Goal: Task Accomplishment & Management: Manage account settings

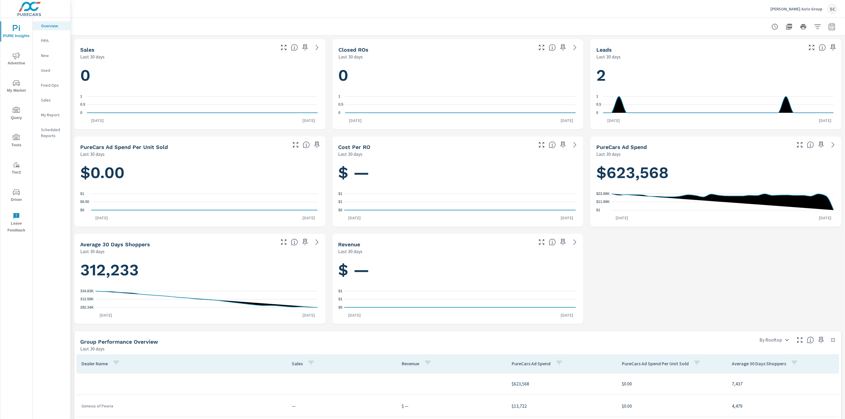
click at [833, 7] on div "SC" at bounding box center [832, 9] width 11 height 11
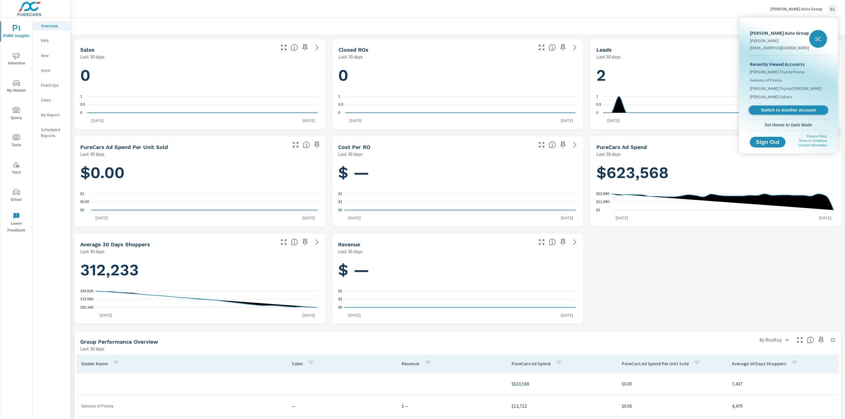
click at [798, 110] on span "Switch to Another Account" at bounding box center [788, 111] width 73 height 6
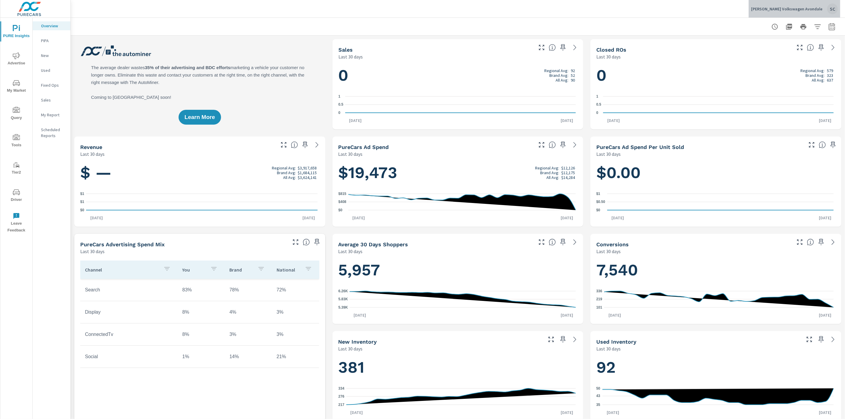
click at [832, 11] on div "SC" at bounding box center [832, 9] width 11 height 11
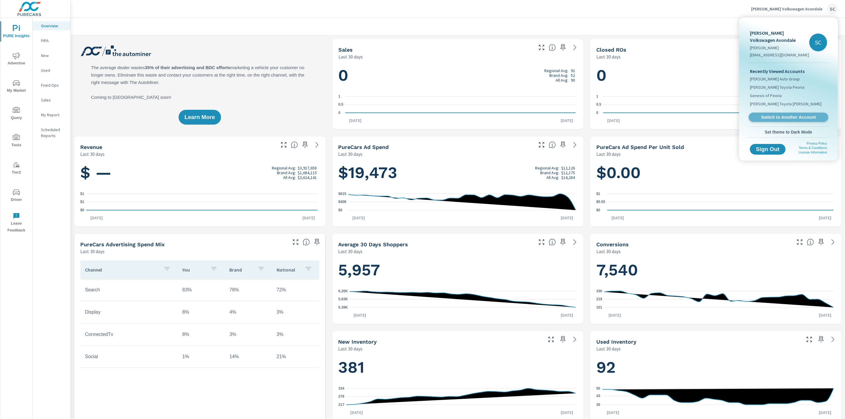
click at [794, 119] on span "Switch to Another Account" at bounding box center [788, 118] width 73 height 6
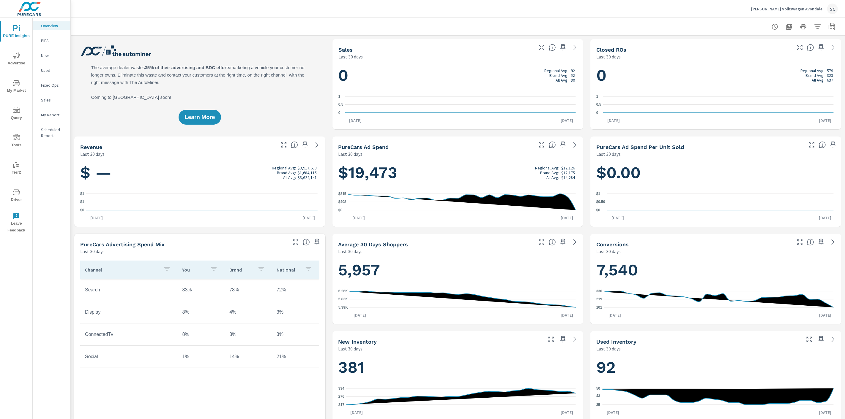
click at [13, 193] on icon "nav menu" at bounding box center [16, 192] width 7 height 7
